Goal: Task Accomplishment & Management: Use online tool/utility

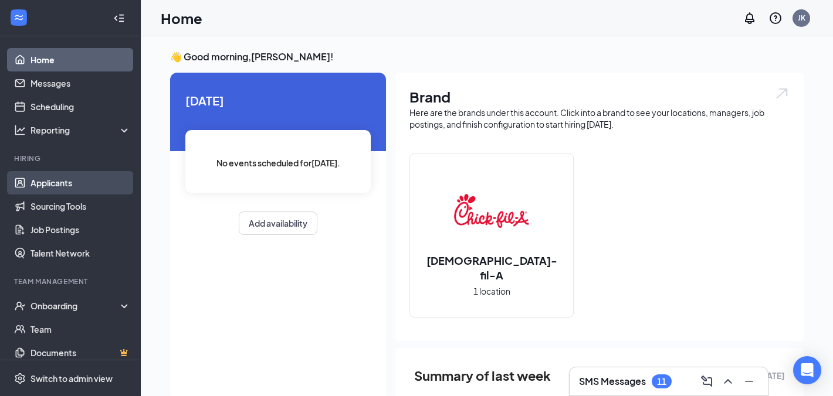
click at [67, 188] on link "Applicants" at bounding box center [80, 182] width 100 height 23
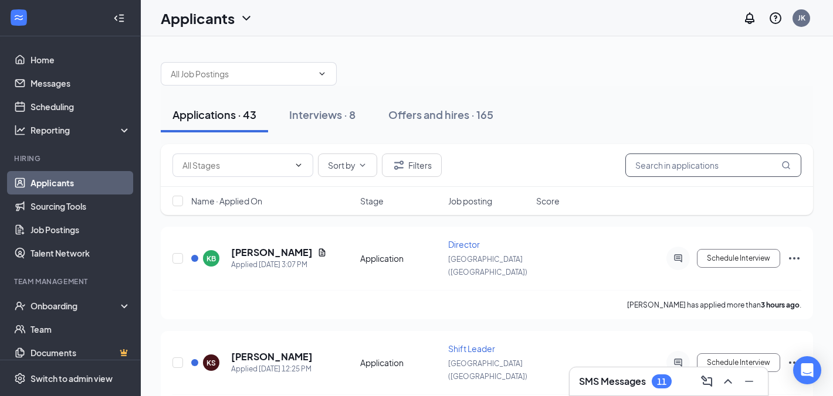
click at [696, 173] on input "text" at bounding box center [713, 165] width 176 height 23
click at [696, 173] on input "a" at bounding box center [713, 165] width 176 height 23
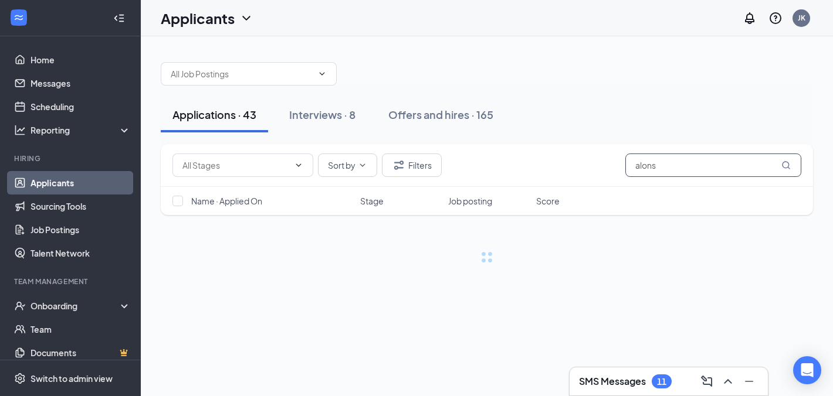
type input "[PERSON_NAME]"
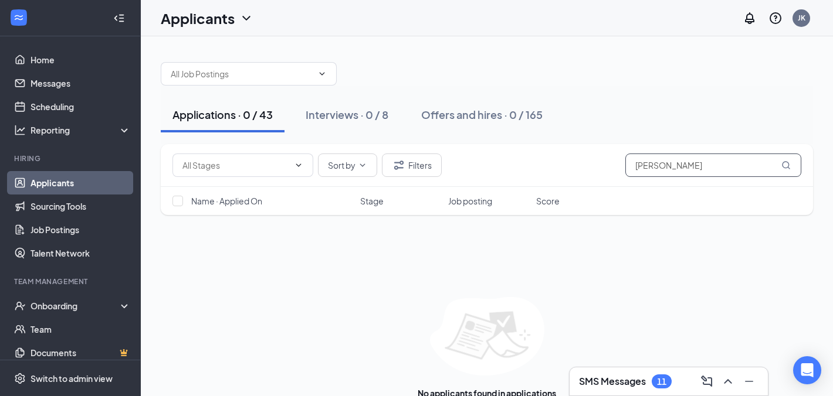
click at [641, 171] on input "[PERSON_NAME]" at bounding box center [713, 165] width 176 height 23
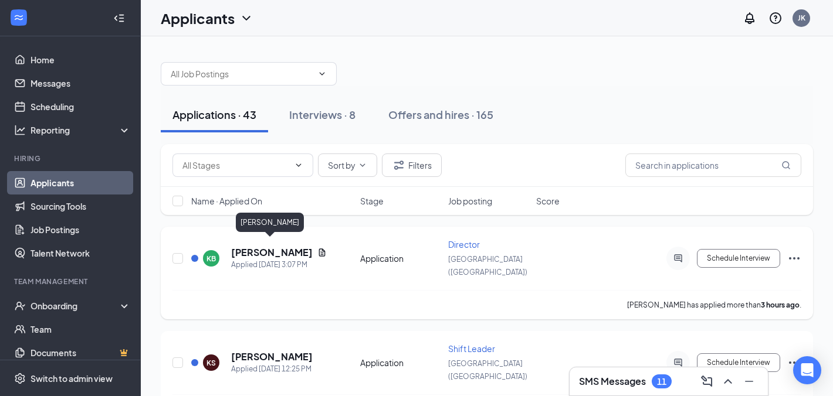
click at [268, 246] on h5 "[PERSON_NAME]" at bounding box center [272, 252] width 82 height 13
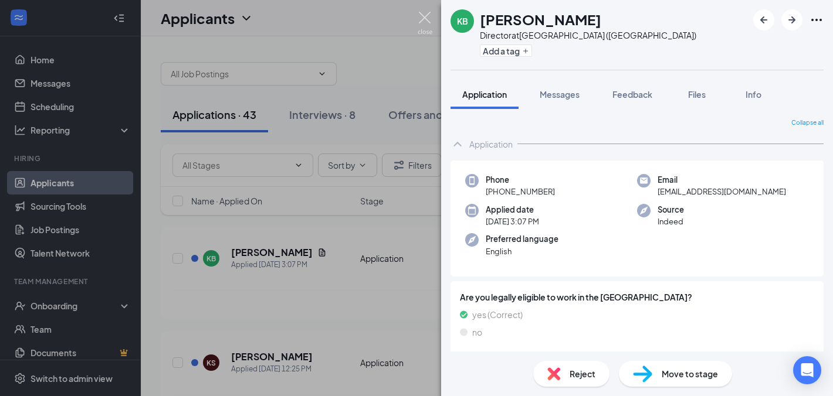
click at [425, 18] on img at bounding box center [425, 23] width 15 height 23
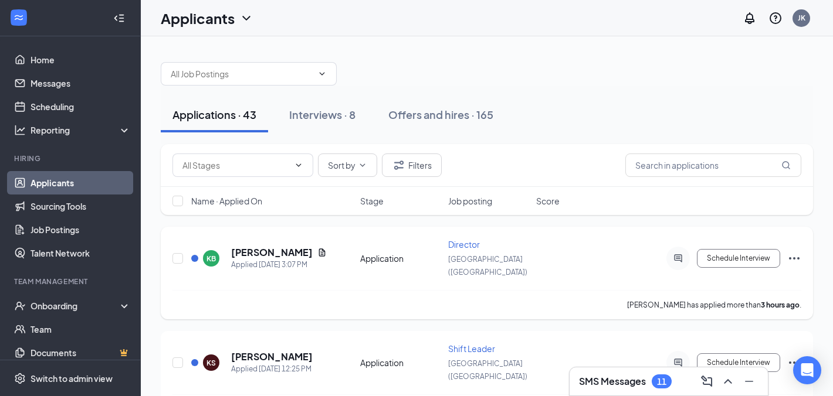
click at [796, 254] on icon "Ellipses" at bounding box center [794, 259] width 14 height 14
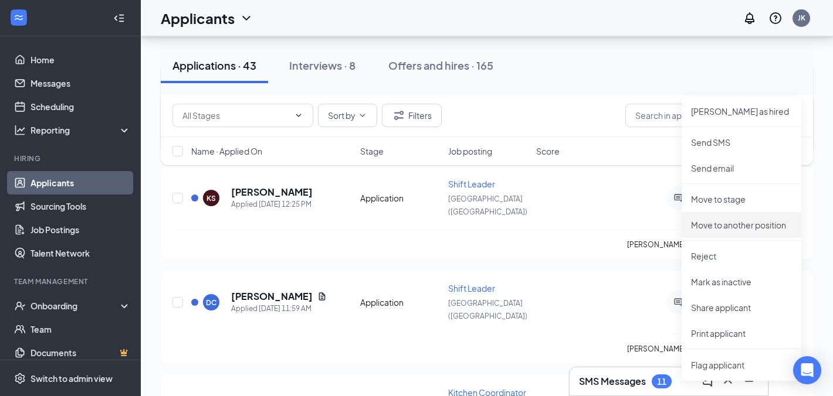
scroll to position [175, 0]
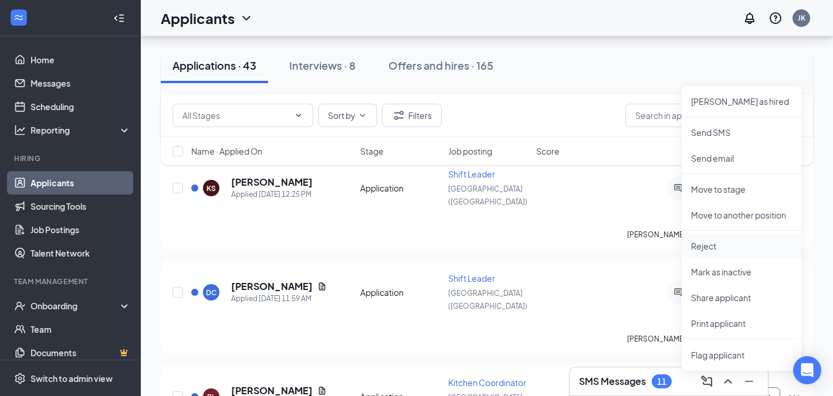
click at [715, 250] on p "Reject" at bounding box center [741, 246] width 101 height 12
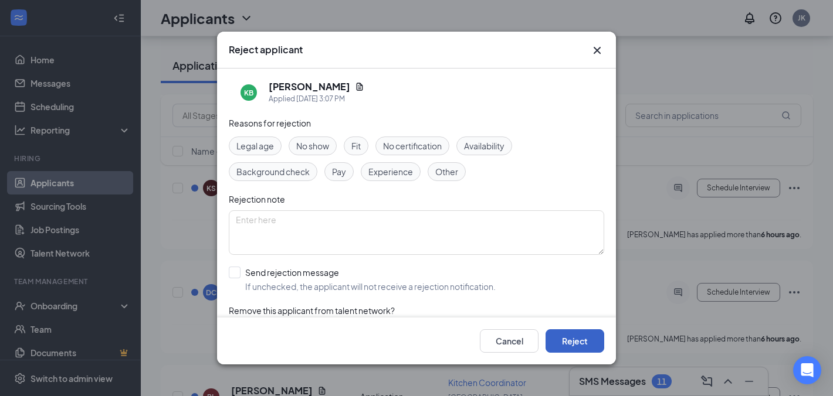
click at [560, 336] on button "Reject" at bounding box center [574, 341] width 59 height 23
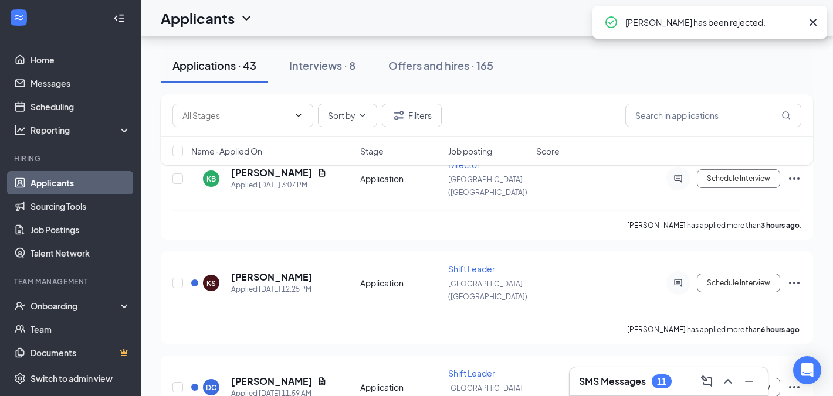
scroll to position [79, 0]
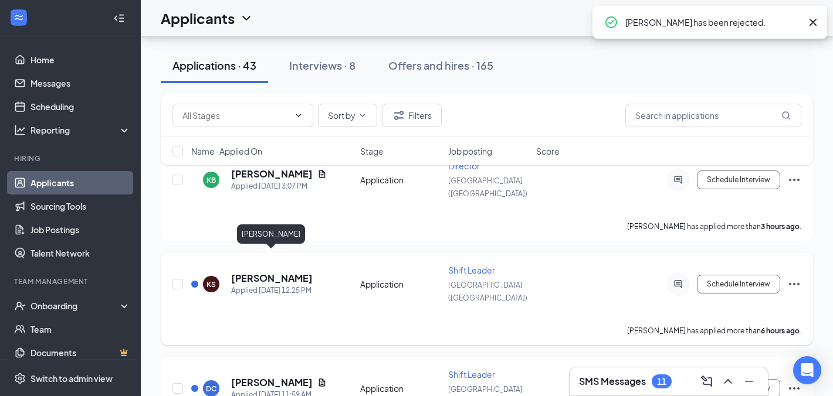
click at [287, 272] on h5 "[PERSON_NAME]" at bounding box center [272, 278] width 82 height 13
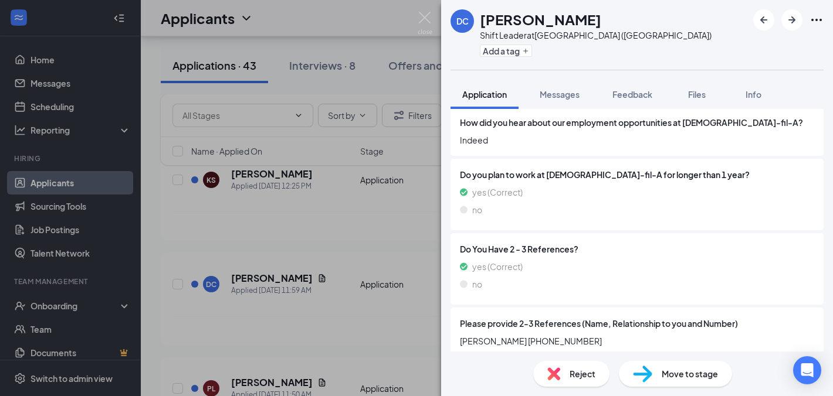
scroll to position [971, 0]
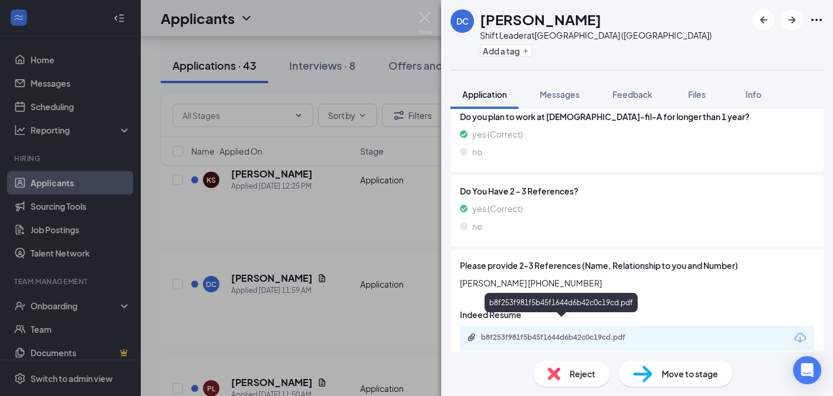
click at [577, 333] on div "b8f253f981f5b45f1644d6b42c0c19cd.pdf" at bounding box center [563, 337] width 164 height 9
click at [564, 379] on div "Reject" at bounding box center [571, 374] width 76 height 26
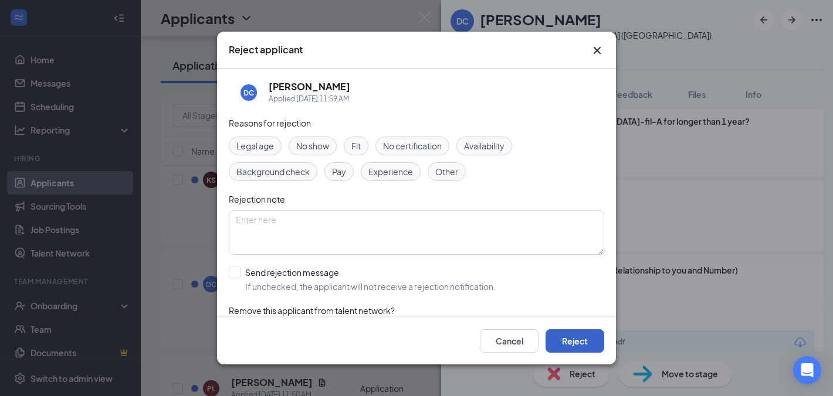
click at [581, 338] on button "Reject" at bounding box center [574, 341] width 59 height 23
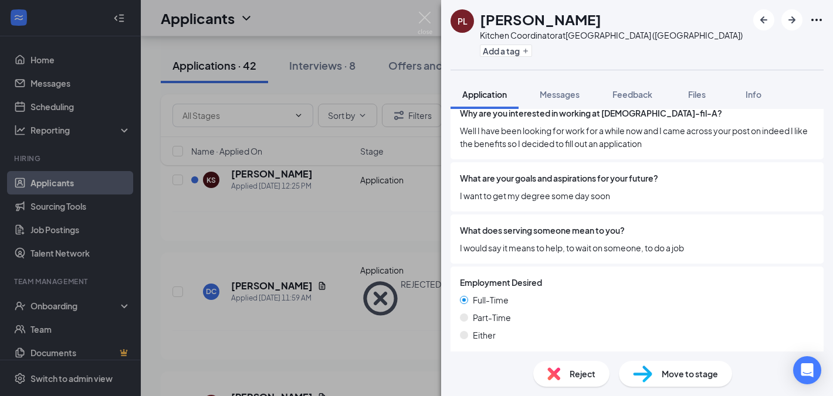
scroll to position [522, 0]
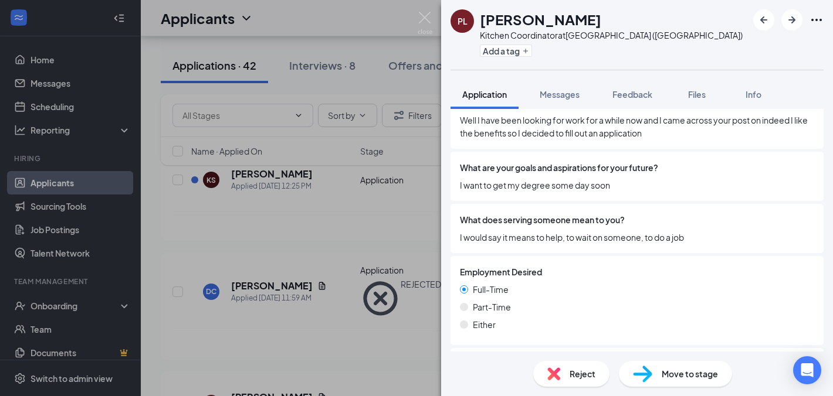
click at [569, 372] on span "Reject" at bounding box center [582, 374] width 26 height 13
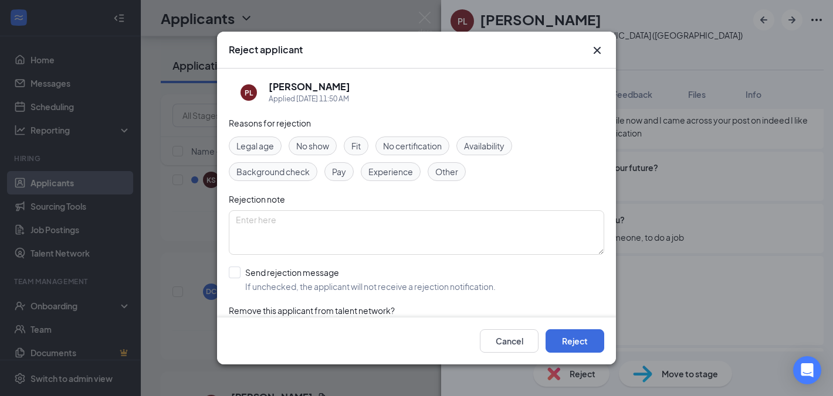
click at [569, 329] on div "Cancel Reject" at bounding box center [416, 341] width 399 height 47
click at [568, 334] on button "Reject" at bounding box center [574, 341] width 59 height 23
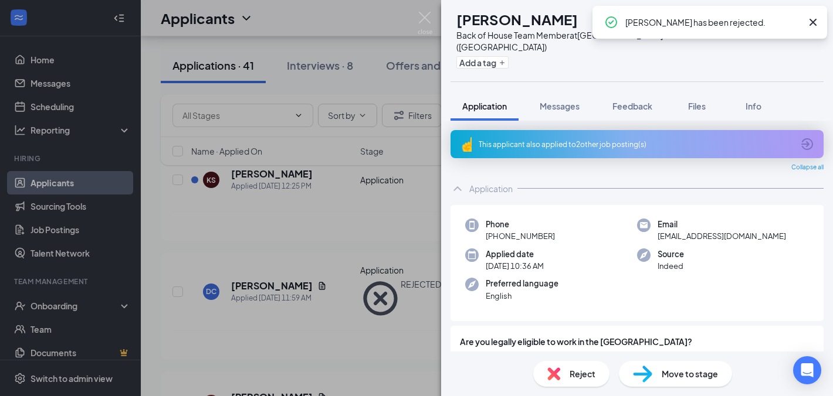
click at [811, 26] on icon "Cross" at bounding box center [813, 22] width 14 height 14
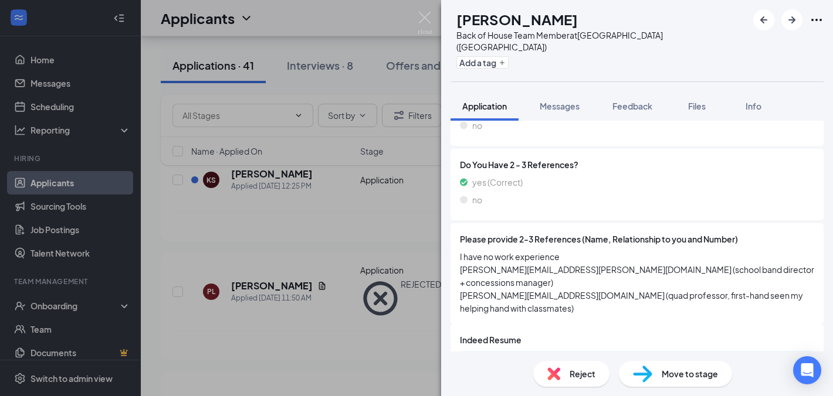
scroll to position [1035, 0]
click at [423, 306] on div "NA [PERSON_NAME] Back of House Team Member at [GEOGRAPHIC_DATA] ([GEOGRAPHIC_DA…" at bounding box center [416, 198] width 833 height 396
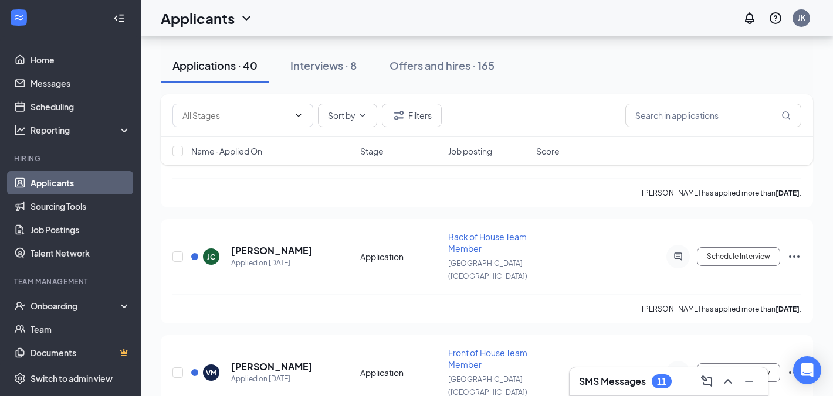
scroll to position [2712, 0]
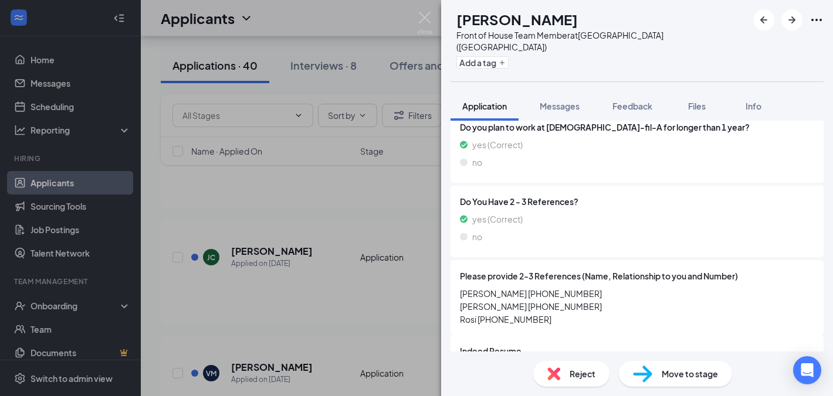
scroll to position [996, 0]
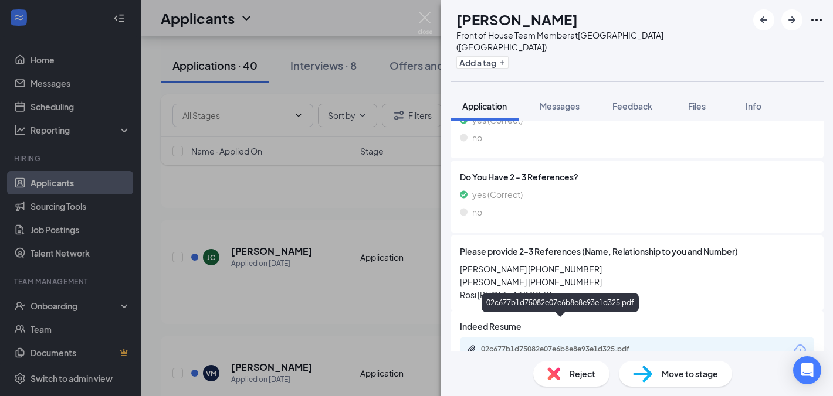
click at [548, 345] on div "02c677b1d75082e07e6b8e8e93e1d325.pdf" at bounding box center [563, 349] width 164 height 9
click at [571, 369] on span "Reject" at bounding box center [582, 374] width 26 height 13
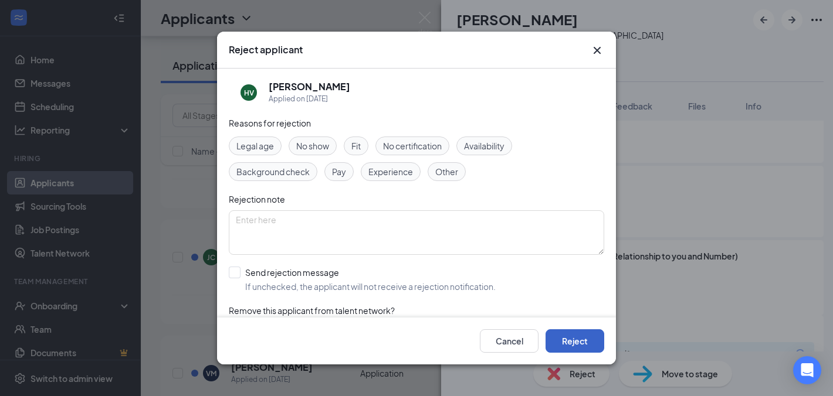
click at [589, 341] on button "Reject" at bounding box center [574, 341] width 59 height 23
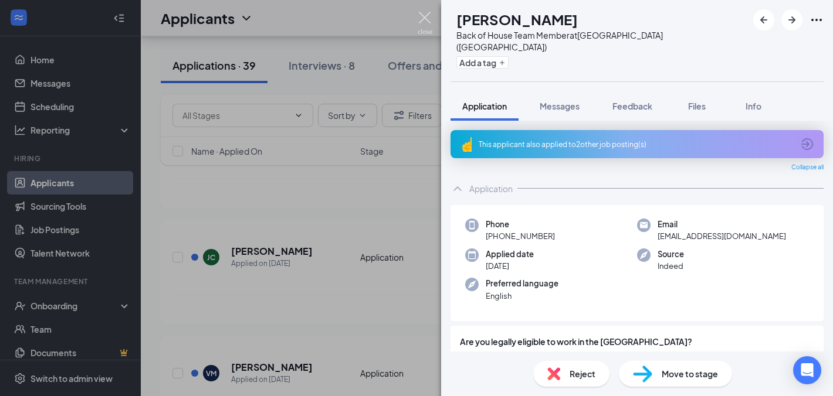
click at [423, 18] on img at bounding box center [425, 23] width 15 height 23
